Goal: Entertainment & Leisure: Consume media (video, audio)

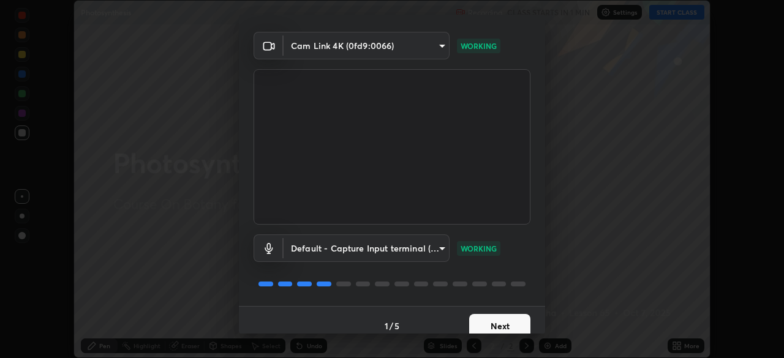
scroll to position [43, 0]
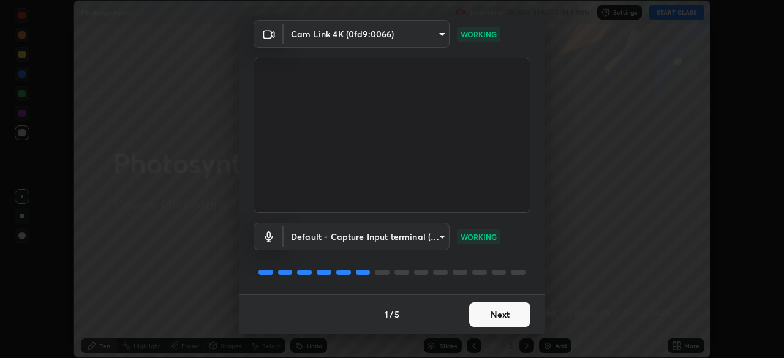
click at [493, 314] on button "Next" at bounding box center [499, 315] width 61 height 25
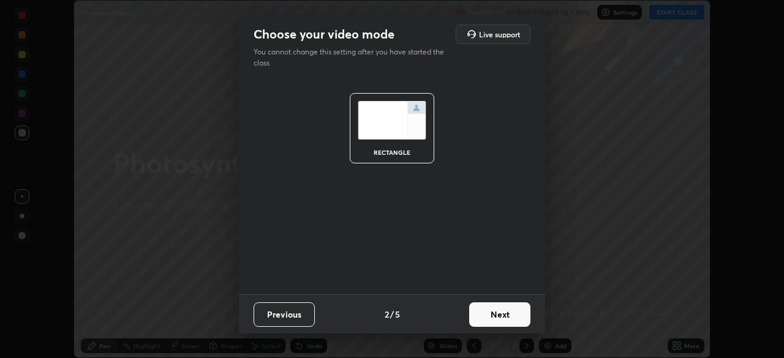
scroll to position [0, 0]
click at [508, 319] on button "Next" at bounding box center [499, 315] width 61 height 25
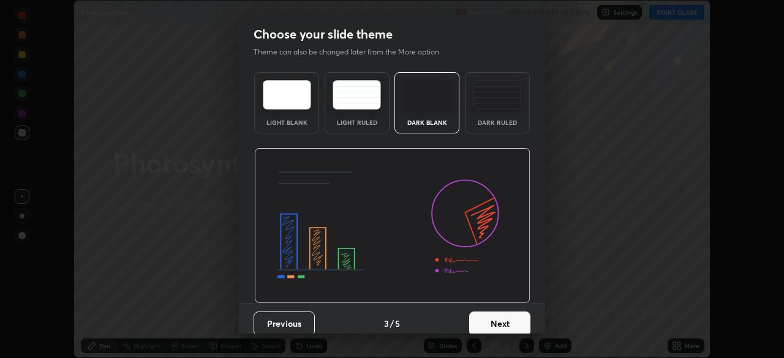
click at [517, 320] on button "Next" at bounding box center [499, 324] width 61 height 25
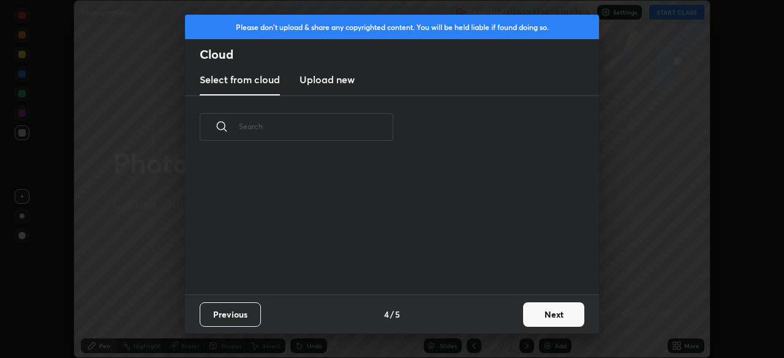
click at [529, 321] on button "Next" at bounding box center [553, 315] width 61 height 25
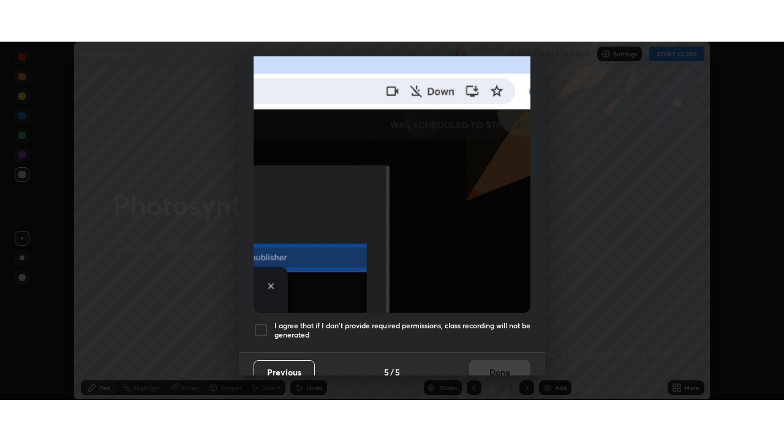
scroll to position [293, 0]
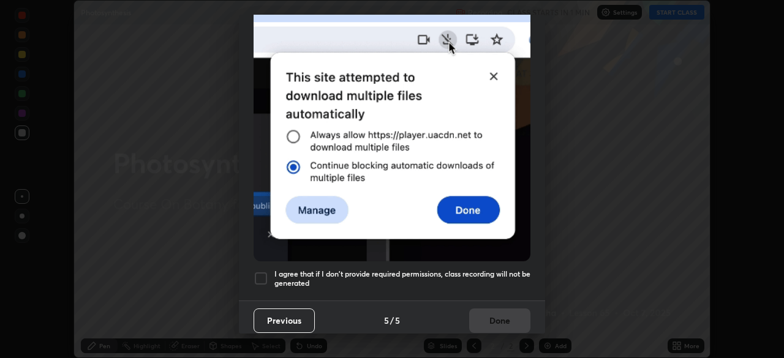
click at [260, 275] on div at bounding box center [261, 278] width 15 height 15
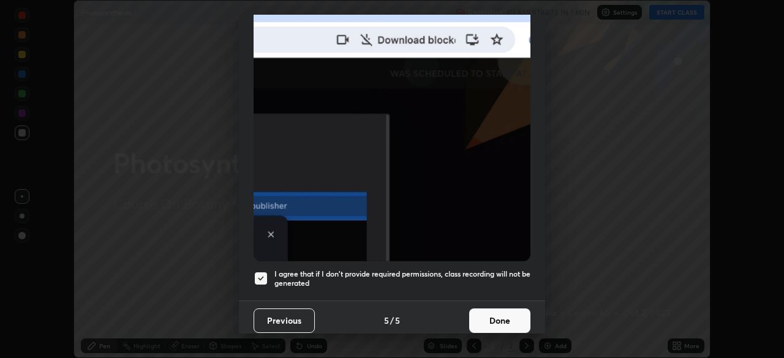
click at [481, 316] on button "Done" at bounding box center [499, 321] width 61 height 25
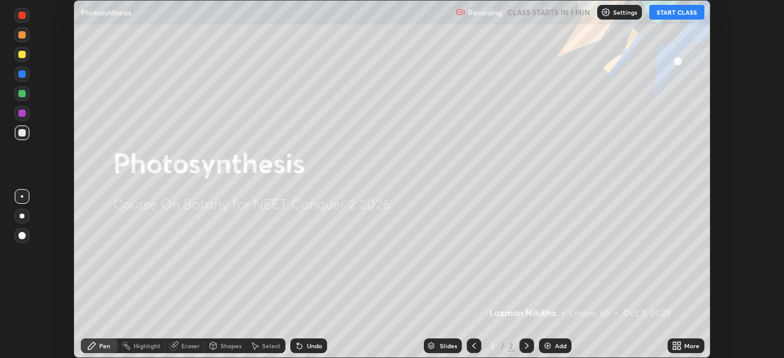
click at [661, 17] on button "START CLASS" at bounding box center [676, 12] width 55 height 15
click at [695, 350] on div "More" at bounding box center [686, 346] width 37 height 15
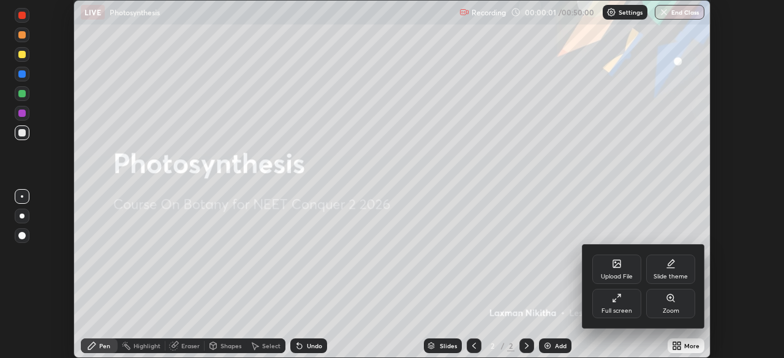
click at [630, 301] on div "Full screen" at bounding box center [616, 303] width 49 height 29
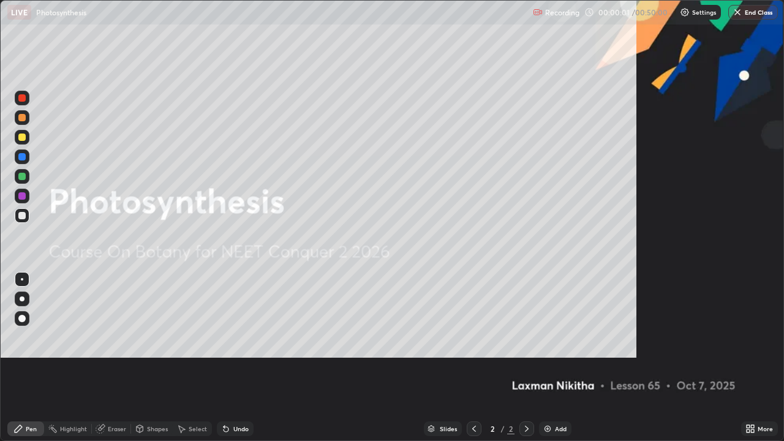
scroll to position [441, 784]
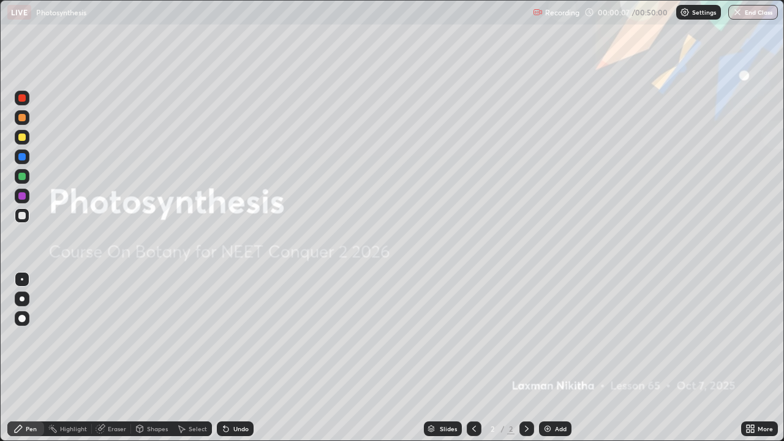
click at [526, 358] on icon at bounding box center [527, 429] width 10 height 10
click at [557, 358] on div "Add" at bounding box center [561, 429] width 12 height 6
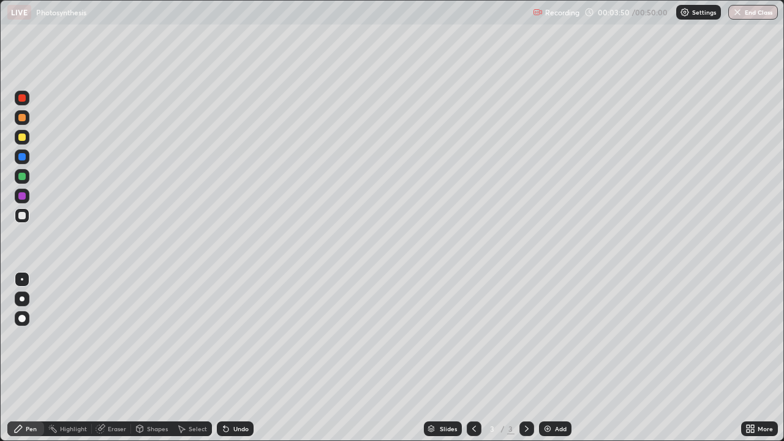
click at [240, 358] on div "Undo" at bounding box center [235, 428] width 37 height 15
click at [243, 358] on div "Undo" at bounding box center [235, 428] width 37 height 15
click at [23, 141] on div at bounding box center [22, 137] width 15 height 15
click at [243, 358] on div "Undo" at bounding box center [240, 429] width 15 height 6
click at [244, 358] on div "Undo" at bounding box center [240, 429] width 15 height 6
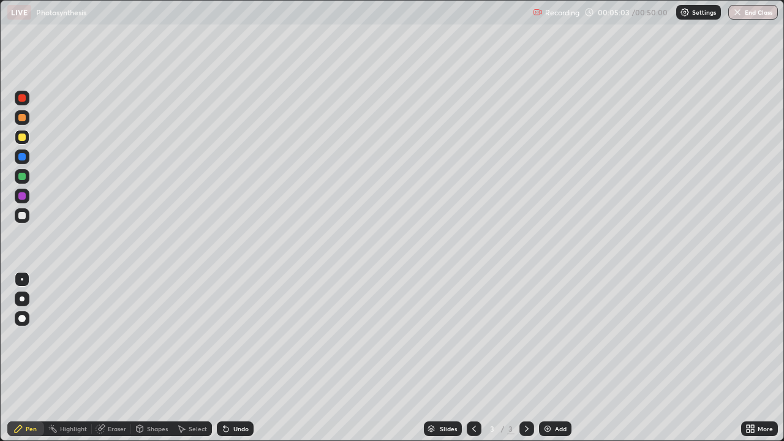
click at [22, 216] on div at bounding box center [21, 215] width 7 height 7
click at [21, 124] on div at bounding box center [22, 117] width 15 height 15
click at [22, 197] on div at bounding box center [21, 195] width 7 height 7
click at [24, 217] on div at bounding box center [21, 215] width 7 height 7
click at [21, 198] on div at bounding box center [21, 195] width 7 height 7
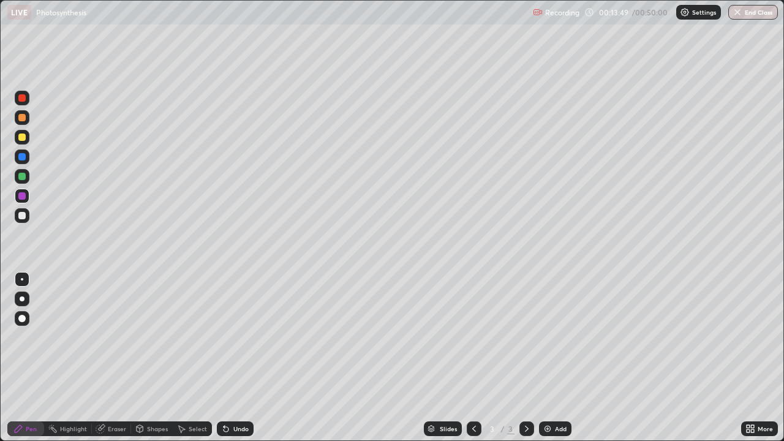
click at [244, 358] on div "Undo" at bounding box center [240, 429] width 15 height 6
click at [23, 123] on div at bounding box center [22, 117] width 15 height 15
click at [250, 358] on div "Undo" at bounding box center [235, 428] width 37 height 15
click at [246, 358] on div "Undo" at bounding box center [240, 429] width 15 height 6
click at [26, 161] on div at bounding box center [22, 156] width 15 height 15
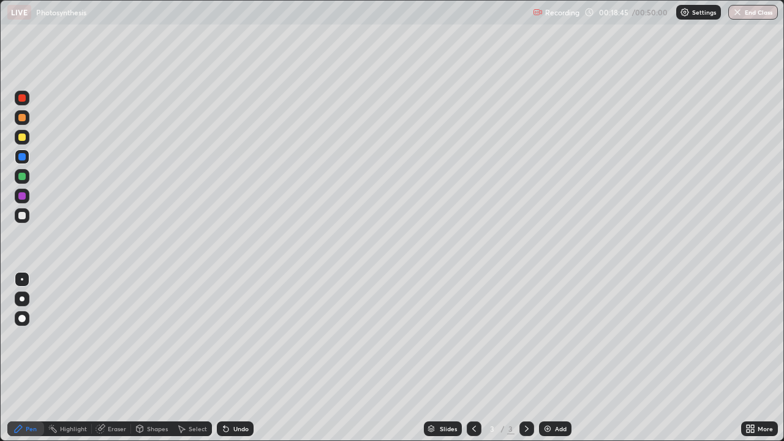
click at [526, 358] on icon at bounding box center [527, 429] width 10 height 10
click at [555, 358] on div "Add" at bounding box center [561, 429] width 12 height 6
click at [22, 201] on div at bounding box center [22, 196] width 15 height 15
click at [473, 358] on icon at bounding box center [474, 429] width 10 height 10
click at [525, 358] on icon at bounding box center [527, 429] width 10 height 10
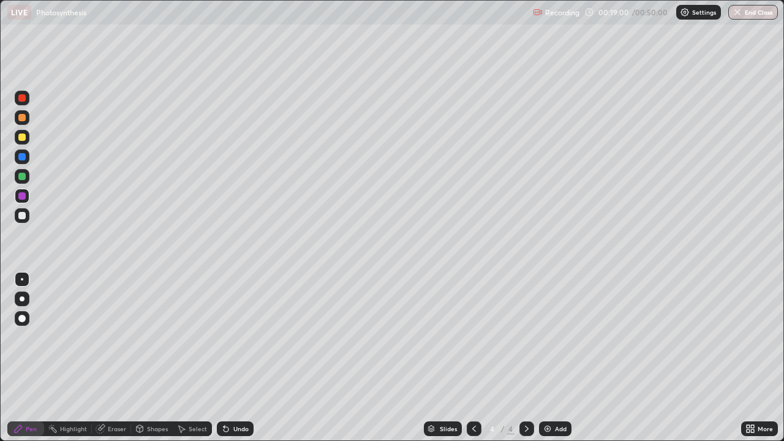
click at [22, 118] on div at bounding box center [21, 117] width 7 height 7
click at [199, 358] on div "Select" at bounding box center [198, 429] width 18 height 6
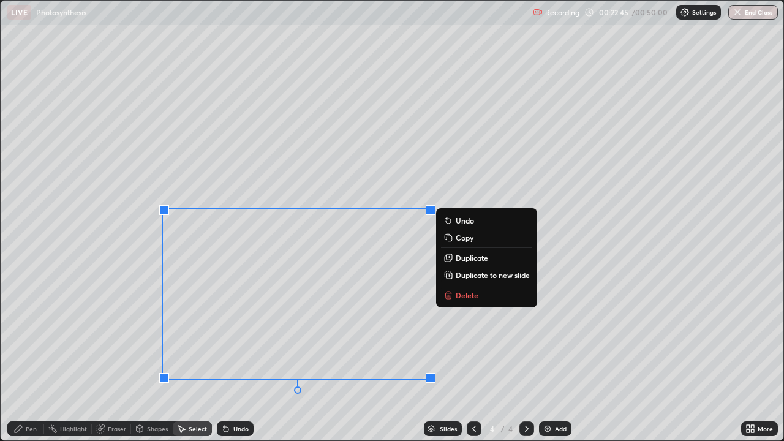
click at [462, 297] on p "Delete" at bounding box center [467, 295] width 23 height 10
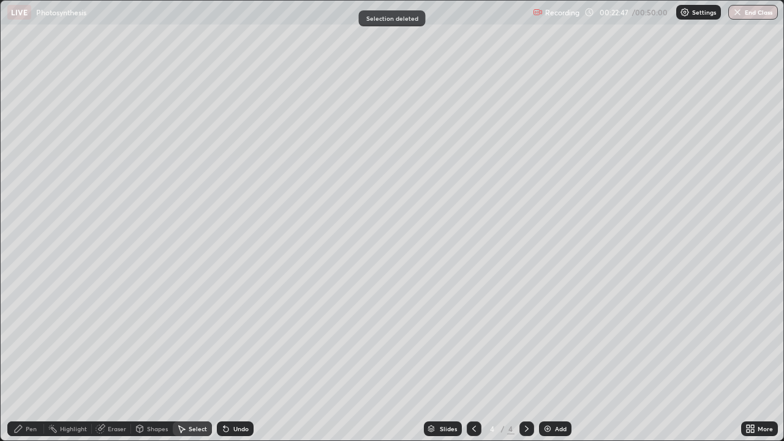
click at [111, 358] on div "Eraser" at bounding box center [117, 429] width 18 height 6
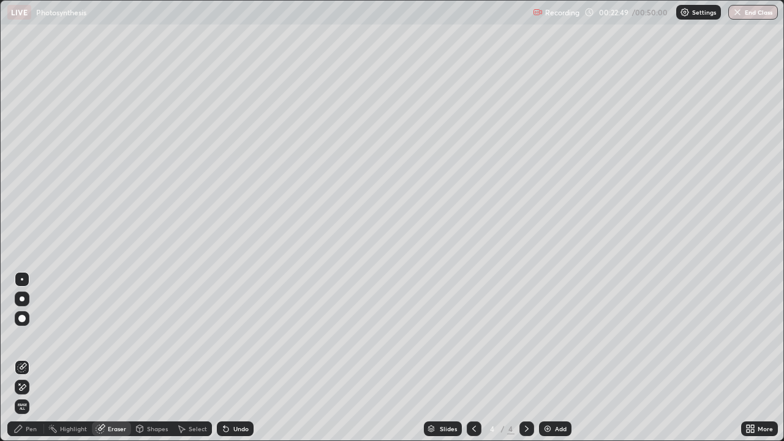
click at [37, 358] on div "Pen" at bounding box center [25, 428] width 37 height 15
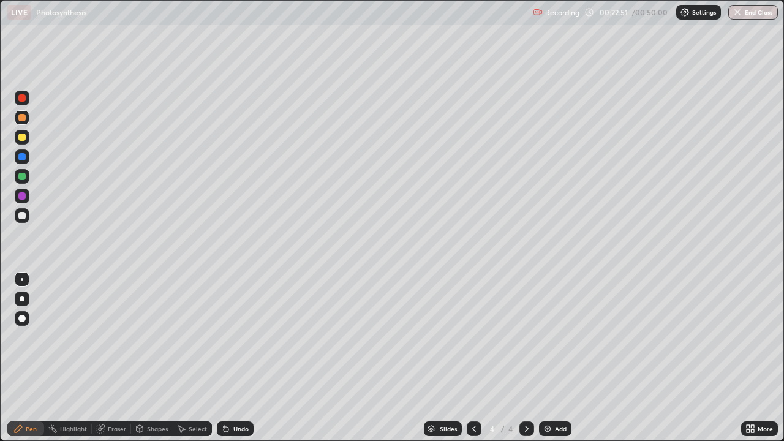
click at [123, 358] on div "Eraser" at bounding box center [117, 429] width 18 height 6
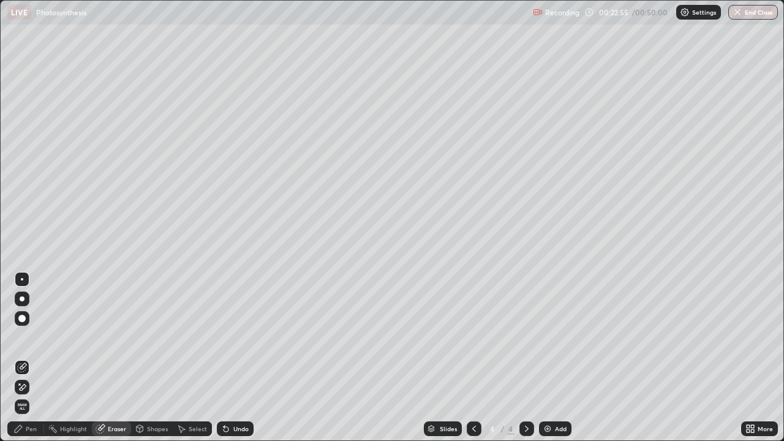
click at [34, 358] on div "Pen" at bounding box center [31, 429] width 11 height 6
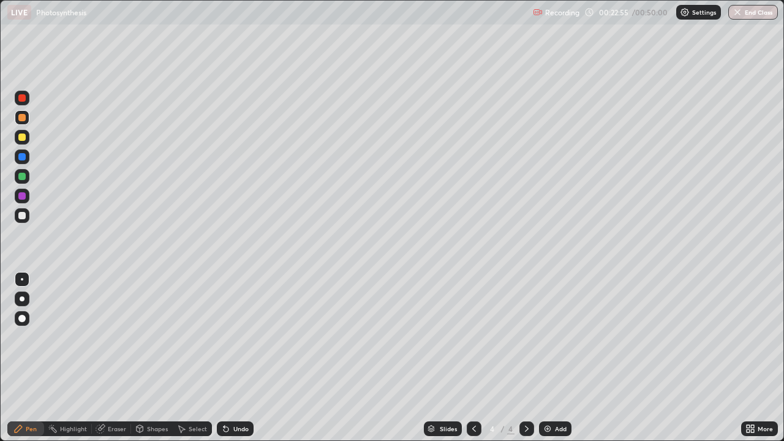
click at [23, 218] on div at bounding box center [21, 215] width 7 height 7
click at [22, 142] on div at bounding box center [22, 137] width 15 height 15
click at [235, 358] on div "Undo" at bounding box center [240, 429] width 15 height 6
click at [237, 358] on div "Undo" at bounding box center [240, 429] width 15 height 6
click at [230, 358] on div "Undo" at bounding box center [235, 428] width 37 height 15
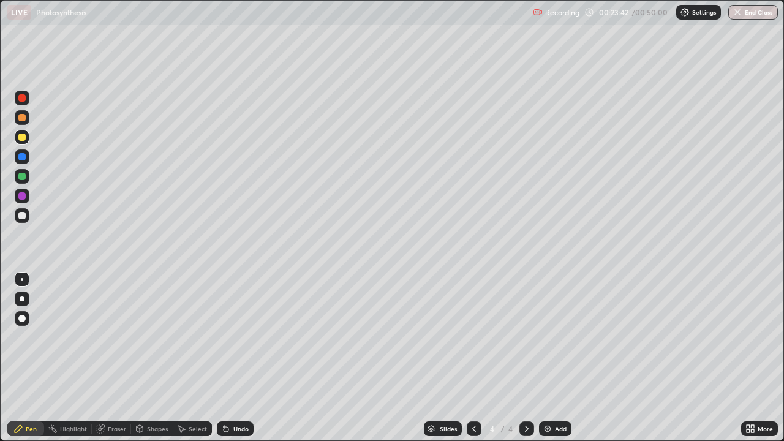
click at [224, 358] on icon at bounding box center [224, 426] width 1 height 1
click at [228, 358] on div "Undo" at bounding box center [235, 428] width 37 height 15
click at [233, 358] on div "Undo" at bounding box center [240, 429] width 15 height 6
click at [25, 178] on div at bounding box center [21, 176] width 7 height 7
click at [25, 199] on div at bounding box center [21, 195] width 7 height 7
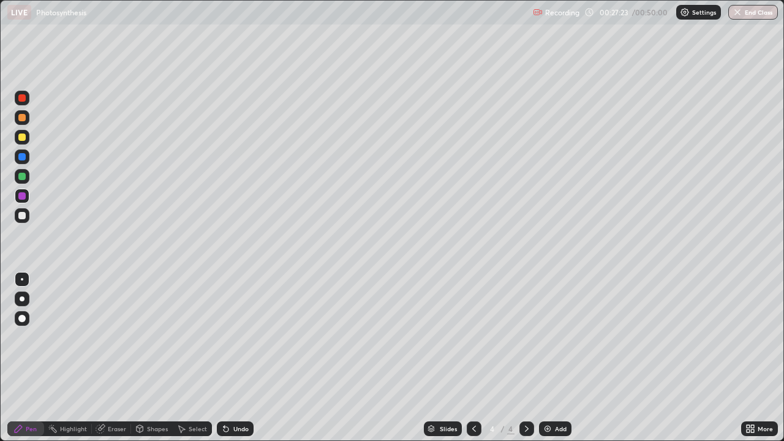
click at [474, 358] on icon at bounding box center [474, 429] width 10 height 10
click at [526, 358] on icon at bounding box center [527, 429] width 10 height 10
click at [20, 220] on div at bounding box center [22, 215] width 15 height 15
click at [21, 179] on div at bounding box center [21, 176] width 7 height 7
click at [21, 197] on div at bounding box center [21, 195] width 7 height 7
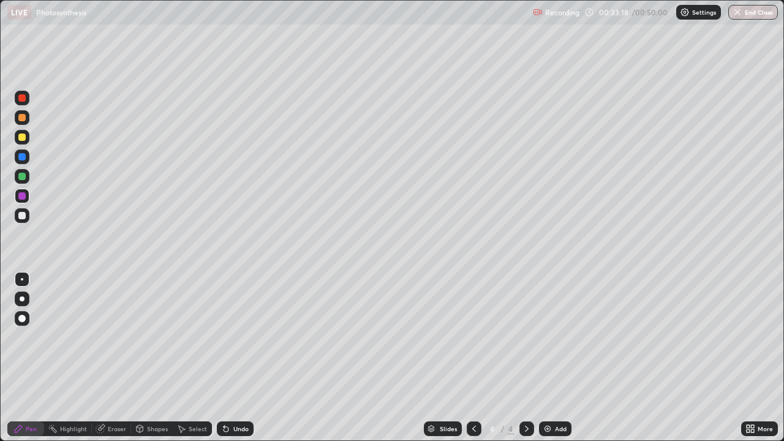
click at [25, 140] on div at bounding box center [22, 137] width 15 height 15
click at [124, 358] on div "Eraser" at bounding box center [117, 429] width 18 height 6
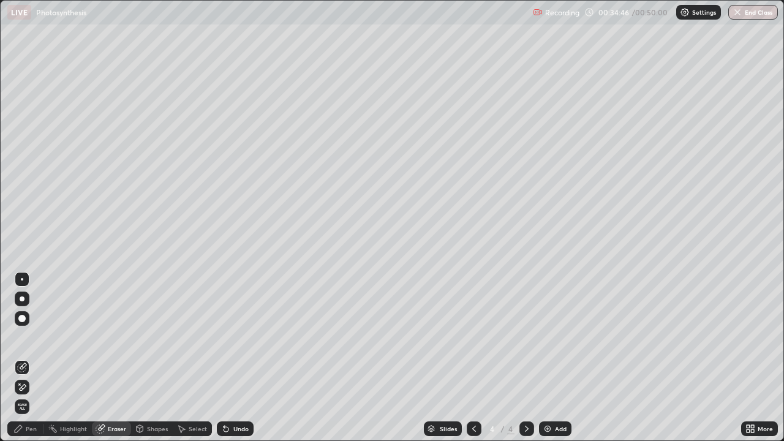
click at [36, 358] on div "Pen" at bounding box center [31, 429] width 11 height 6
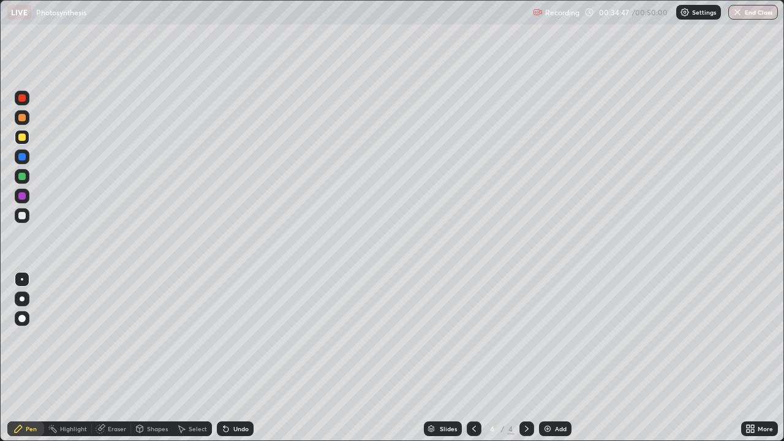
click at [24, 199] on div at bounding box center [21, 195] width 7 height 7
click at [28, 142] on div at bounding box center [22, 137] width 15 height 15
click at [557, 358] on div "Add" at bounding box center [555, 428] width 32 height 15
click at [21, 217] on div at bounding box center [21, 215] width 7 height 7
click at [22, 197] on div at bounding box center [21, 195] width 7 height 7
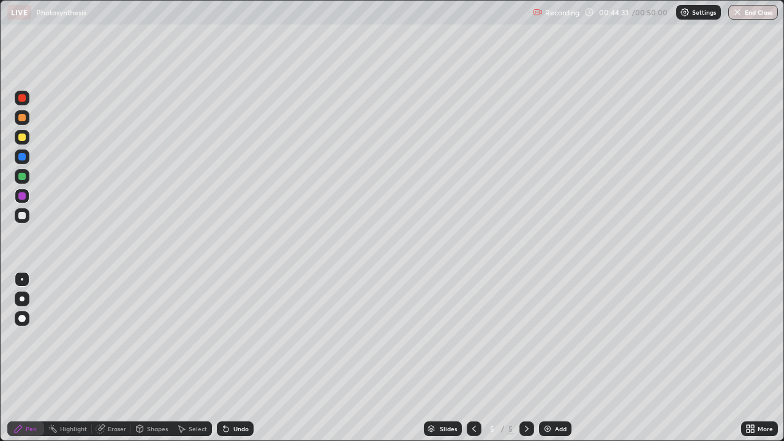
click at [238, 358] on div "Undo" at bounding box center [240, 429] width 15 height 6
click at [240, 358] on div "Undo" at bounding box center [240, 429] width 15 height 6
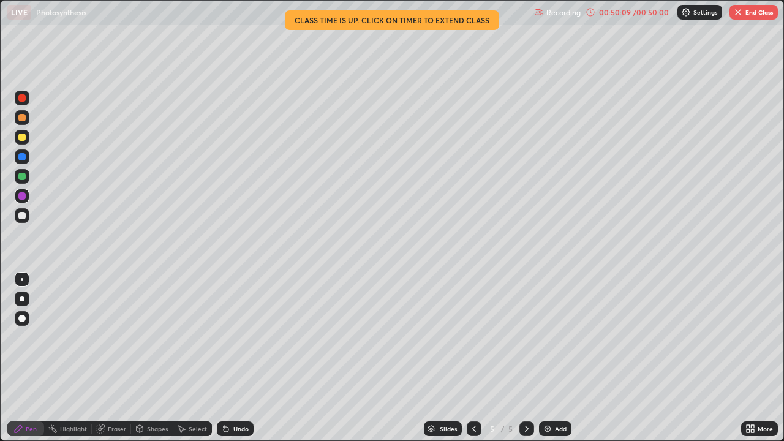
click at [739, 15] on img "button" at bounding box center [738, 12] width 10 height 10
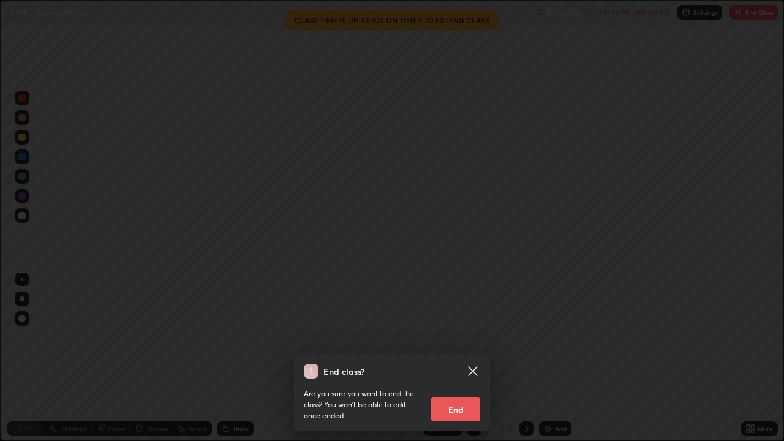
click at [473, 358] on button "End" at bounding box center [455, 409] width 49 height 25
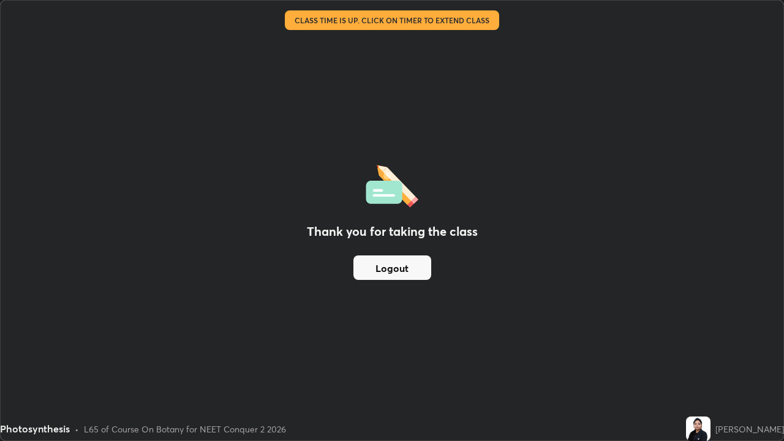
click at [412, 268] on button "Logout" at bounding box center [392, 267] width 78 height 25
